Goal: Find specific page/section: Find specific page/section

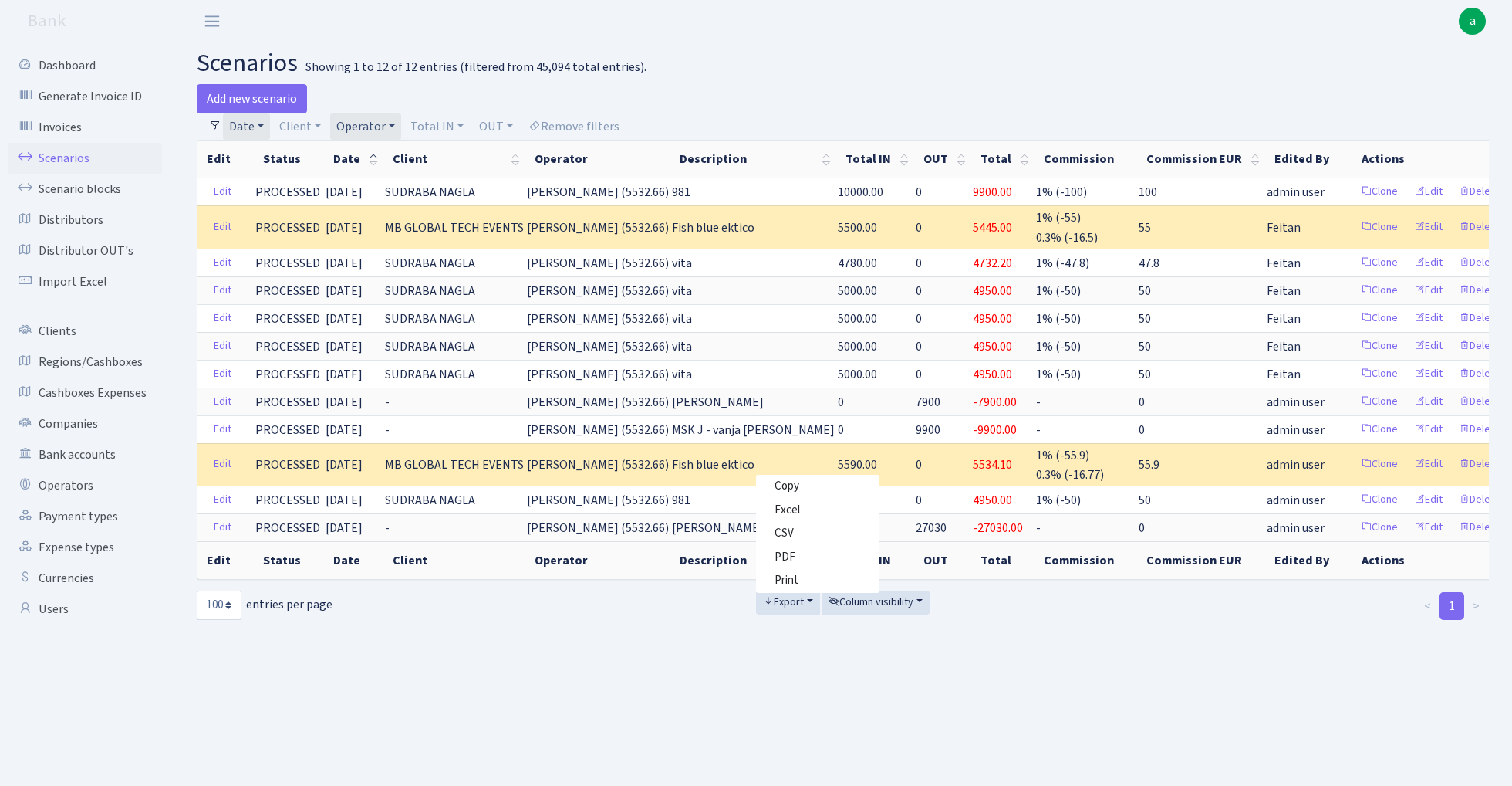
select select "100"
click at [387, 121] on link "Operator" at bounding box center [366, 126] width 71 height 26
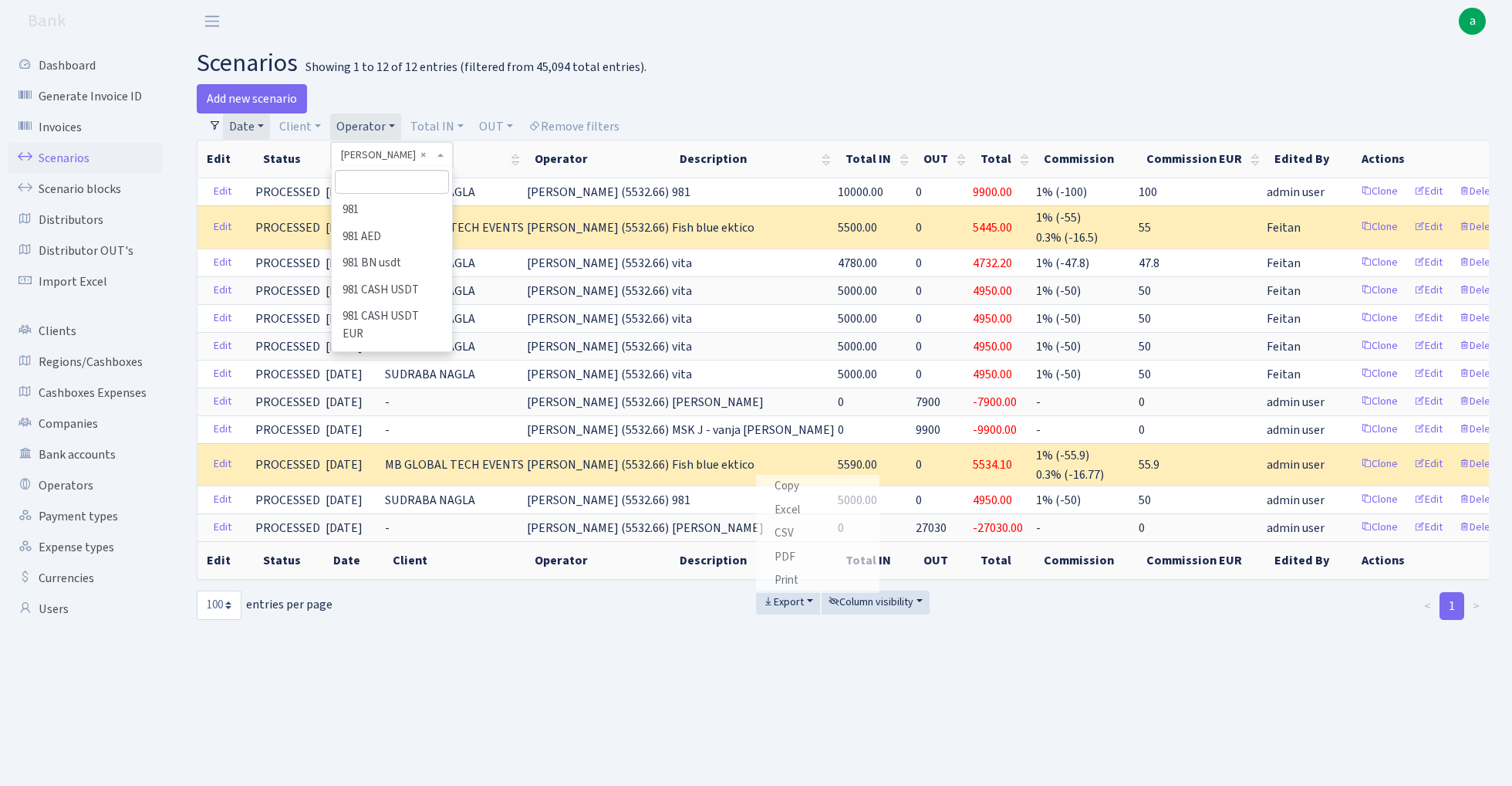
scroll to position [6527, 0]
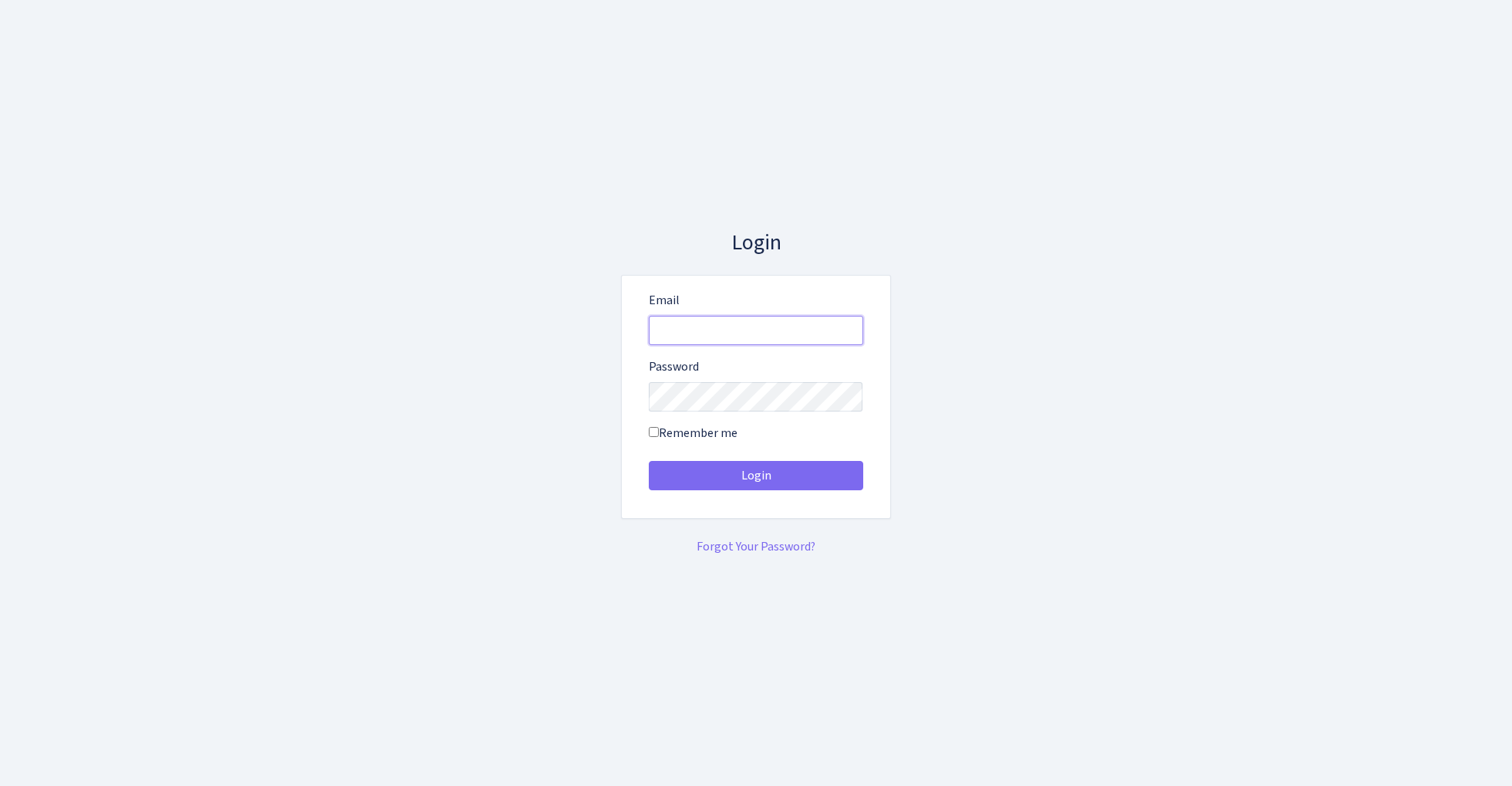
type input "admin@bank.com"
click at [756, 476] on button "Login" at bounding box center [756, 476] width 214 height 29
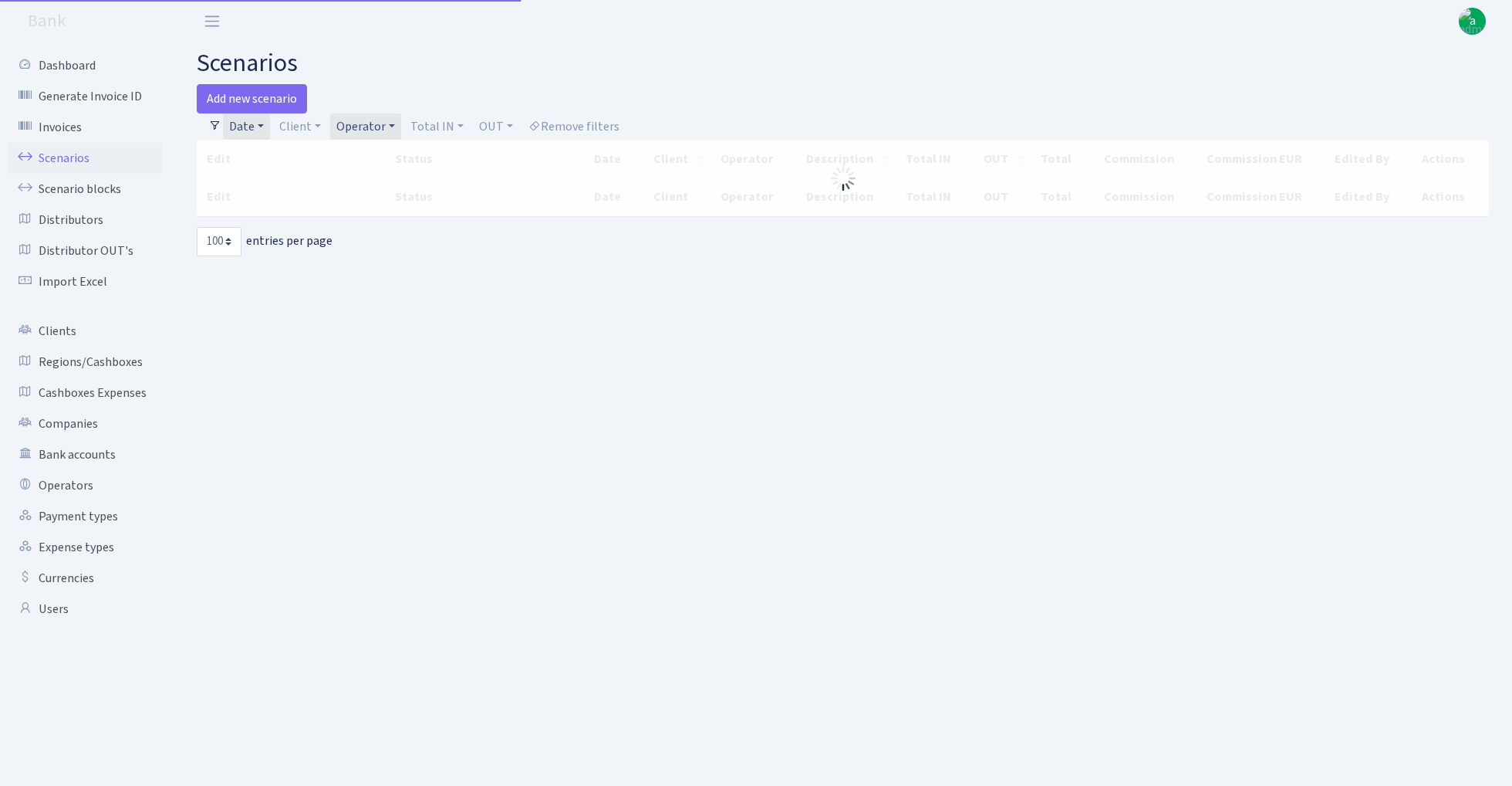
select select "100"
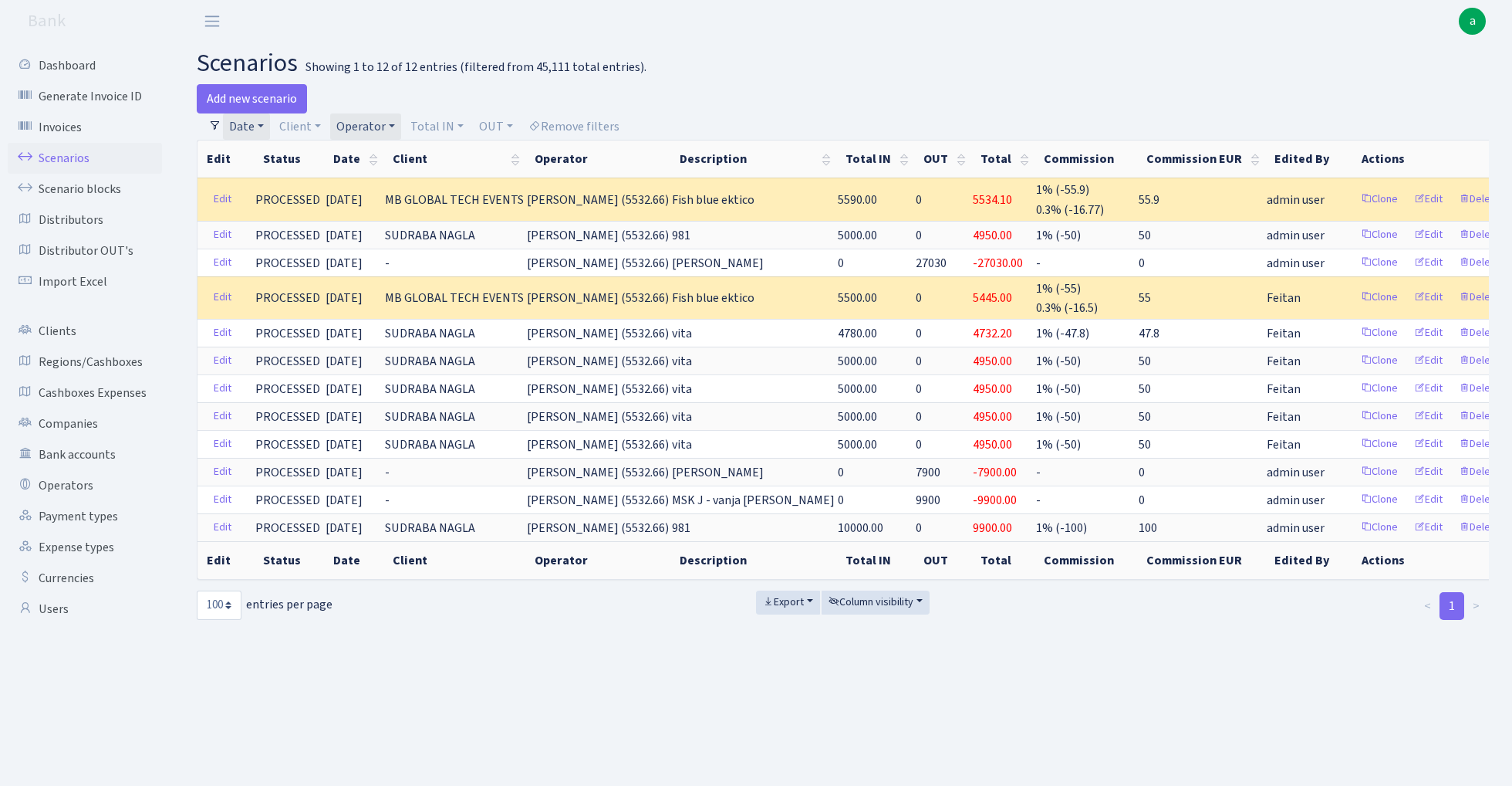
click at [364, 128] on link "Operator" at bounding box center [366, 126] width 71 height 26
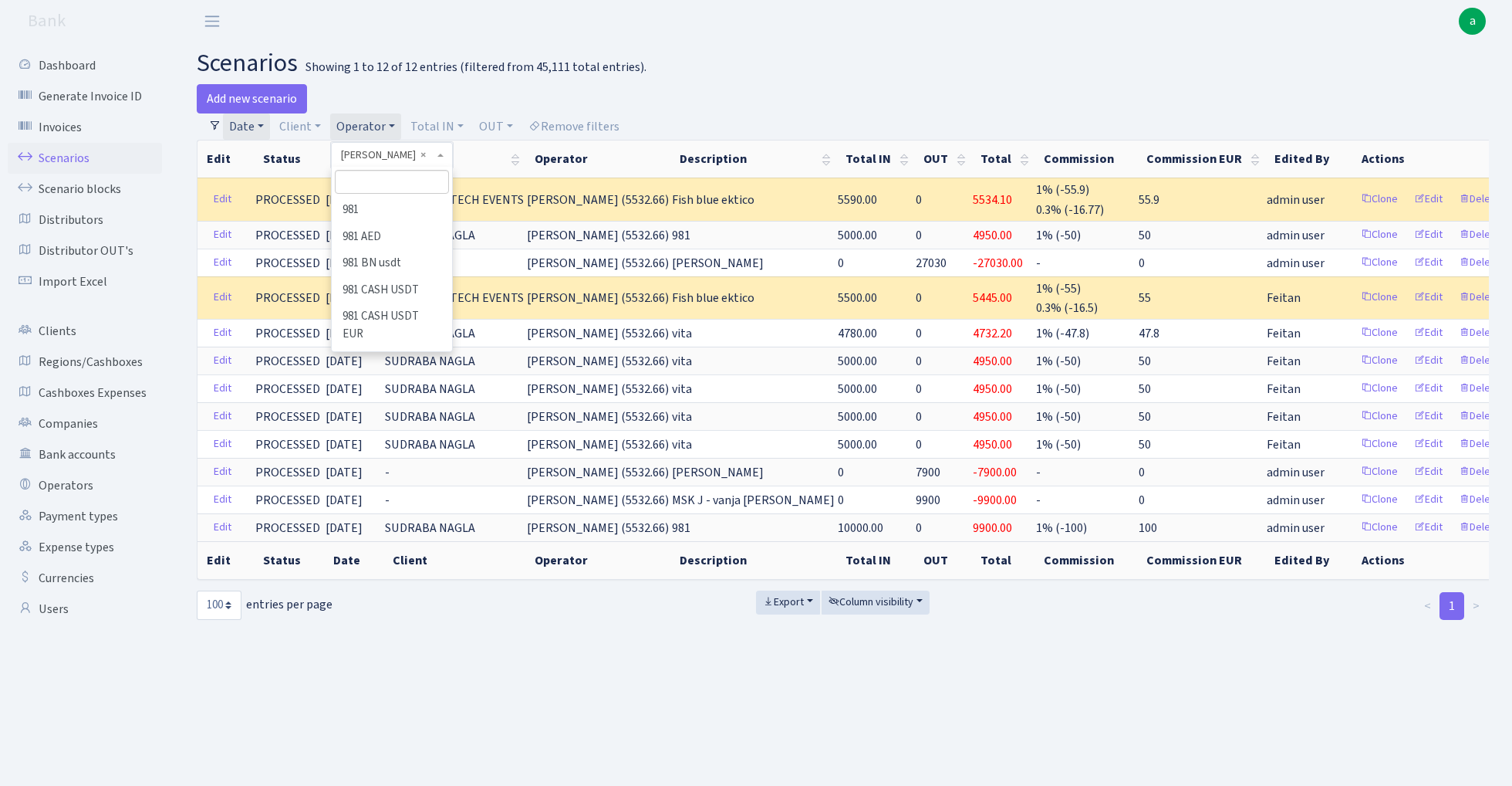
scroll to position [6527, 0]
click at [381, 189] on input "search" at bounding box center [391, 181] width 113 height 24
type input "sve"
click at [375, 208] on li "[PERSON_NAME]" at bounding box center [391, 210] width 116 height 27
